Goal: Transaction & Acquisition: Purchase product/service

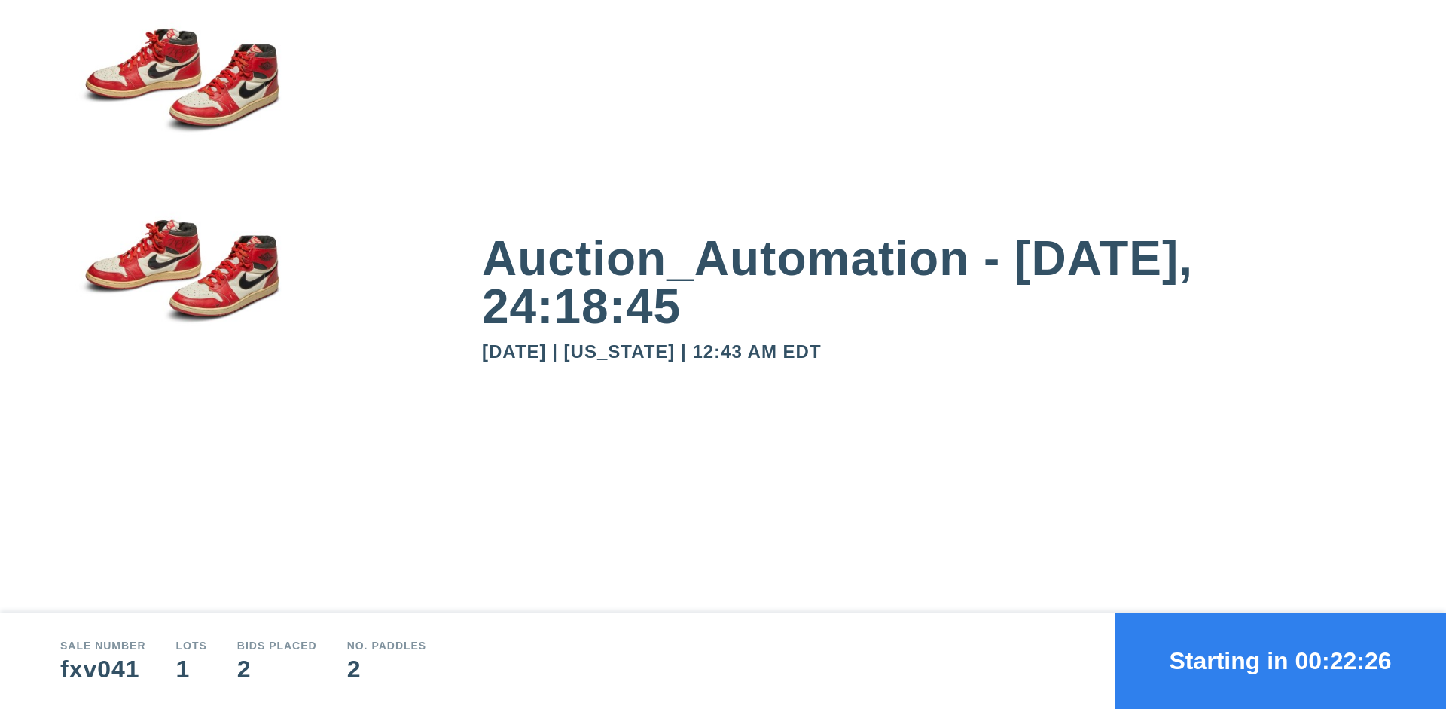
click at [1281, 661] on button "Starting in 00:22:26" at bounding box center [1280, 660] width 331 height 96
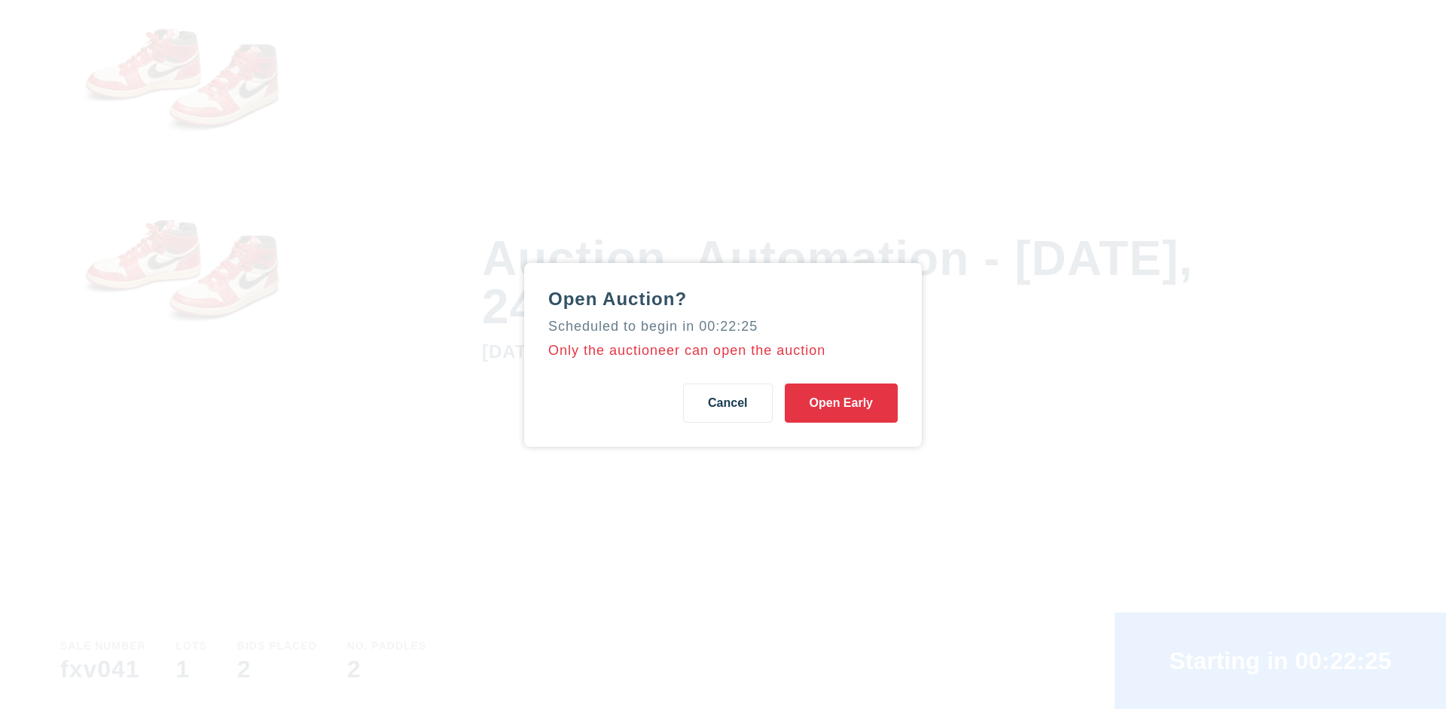
click at [841, 402] on button "Open Early" at bounding box center [841, 402] width 113 height 39
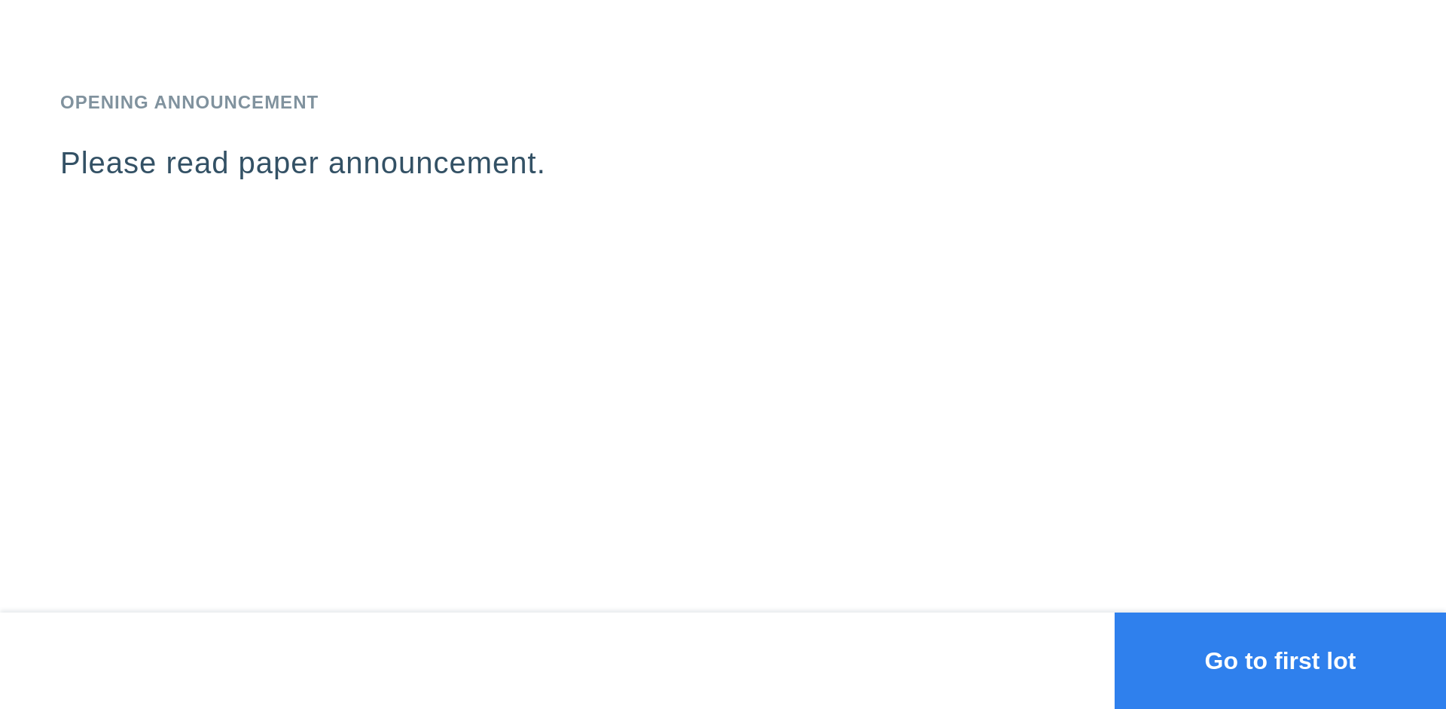
click at [1281, 661] on button "Go to first lot" at bounding box center [1280, 660] width 331 height 96
